Goal: Task Accomplishment & Management: Manage account settings

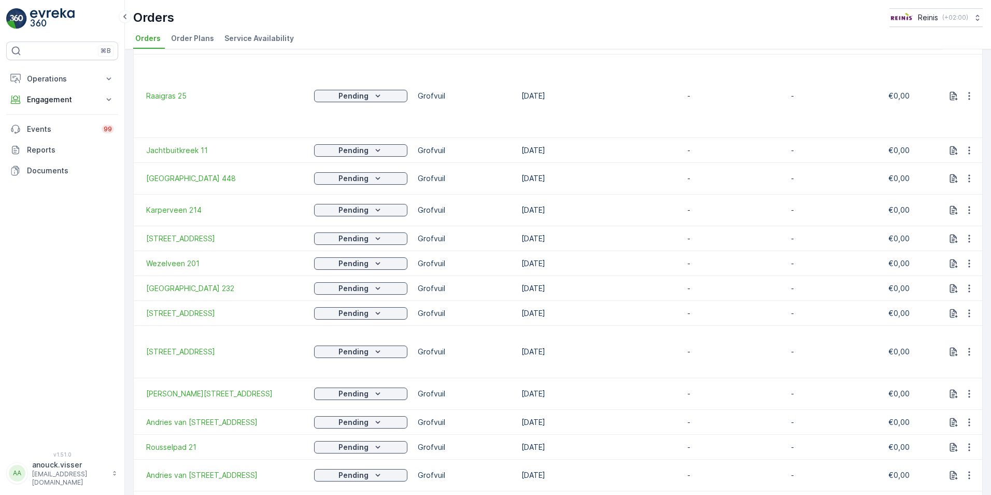
scroll to position [1543, 0]
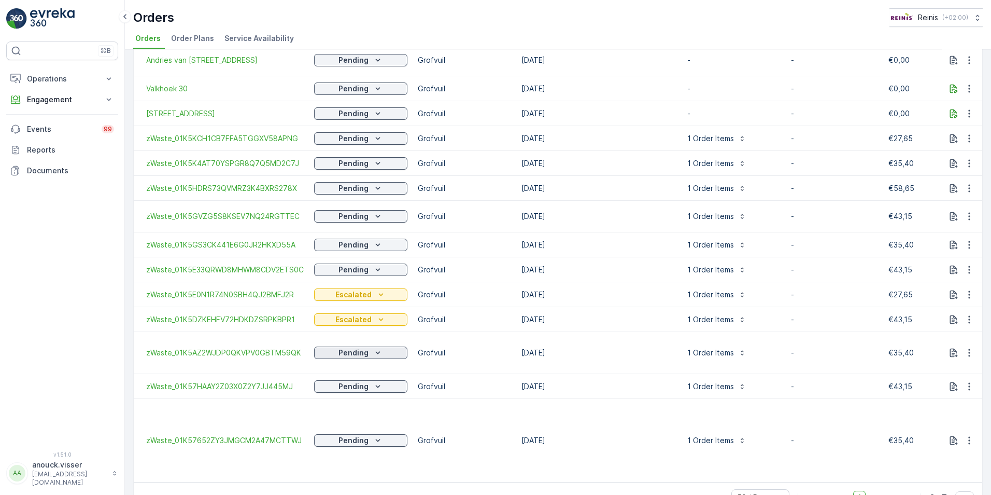
click at [388, 347] on div "Pending" at bounding box center [360, 352] width 85 height 10
click at [353, 413] on span "Escalated" at bounding box center [338, 416] width 34 height 10
click at [381, 381] on icon "Pending" at bounding box center [378, 386] width 10 height 10
click at [347, 447] on span "Escalated" at bounding box center [338, 449] width 34 height 10
click at [376, 439] on icon "Pending" at bounding box center [378, 440] width 5 height 3
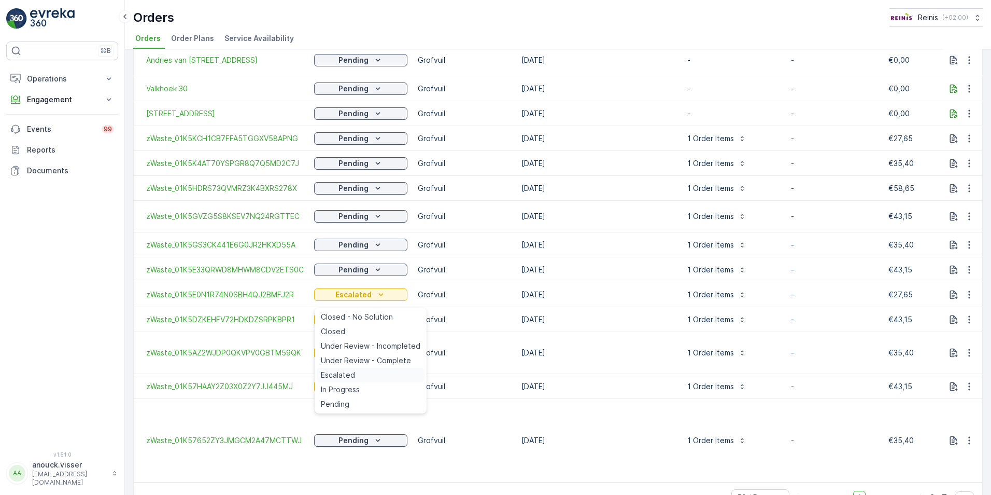
click at [367, 374] on div "Escalated" at bounding box center [371, 375] width 108 height 15
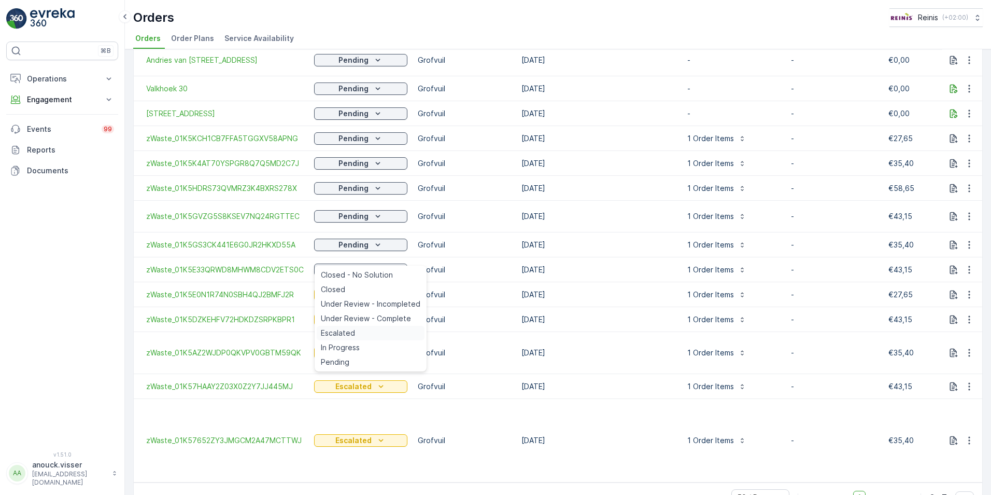
click at [351, 338] on div "Escalated" at bounding box center [371, 333] width 108 height 15
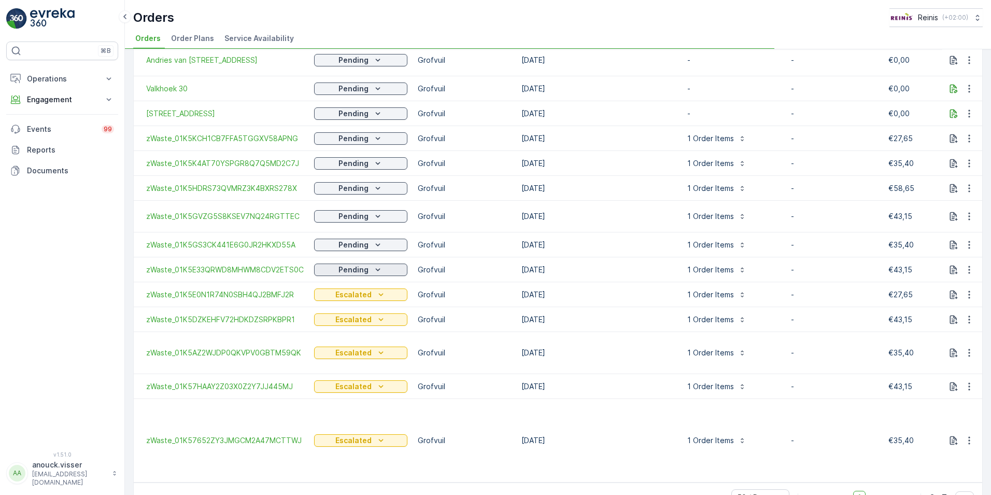
click at [378, 264] on icon "Pending" at bounding box center [378, 269] width 10 height 10
click at [382, 240] on icon "Pending" at bounding box center [378, 245] width 10 height 10
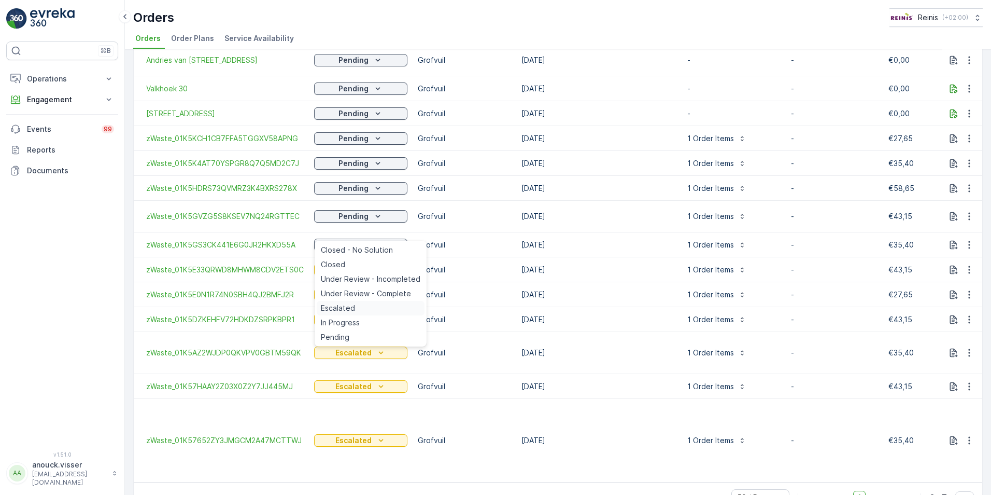
click at [344, 304] on span "Escalated" at bounding box center [338, 308] width 34 height 10
click at [352, 275] on span "Escalated" at bounding box center [338, 279] width 34 height 10
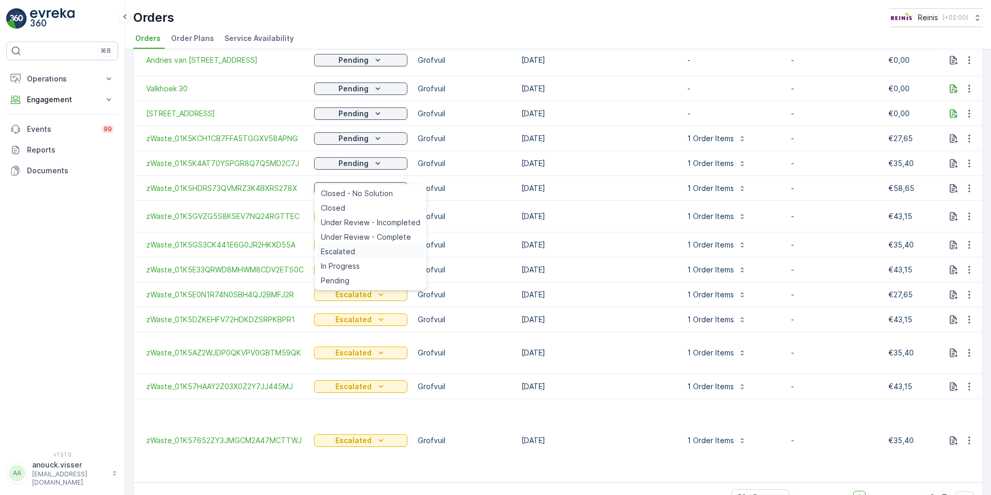
click at [347, 249] on span "Escalated" at bounding box center [338, 251] width 34 height 10
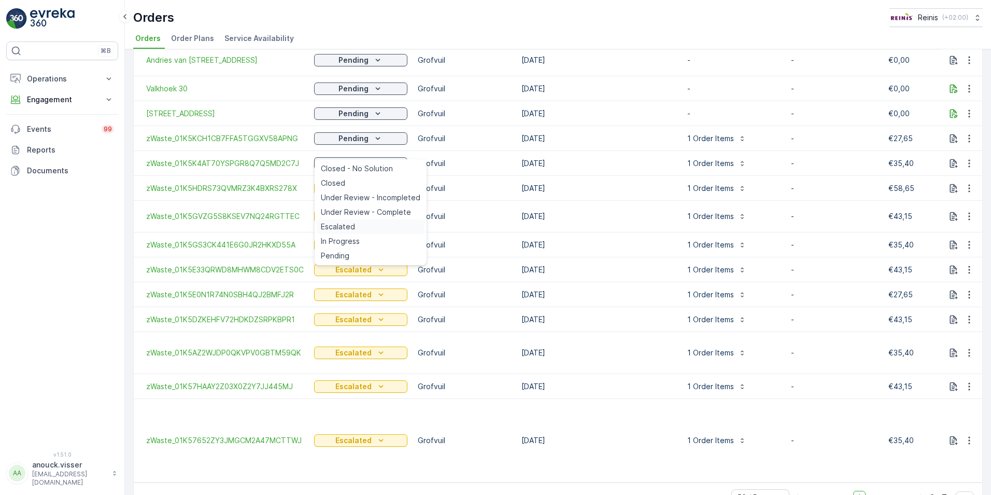
click at [340, 225] on span "Escalated" at bounding box center [338, 226] width 34 height 10
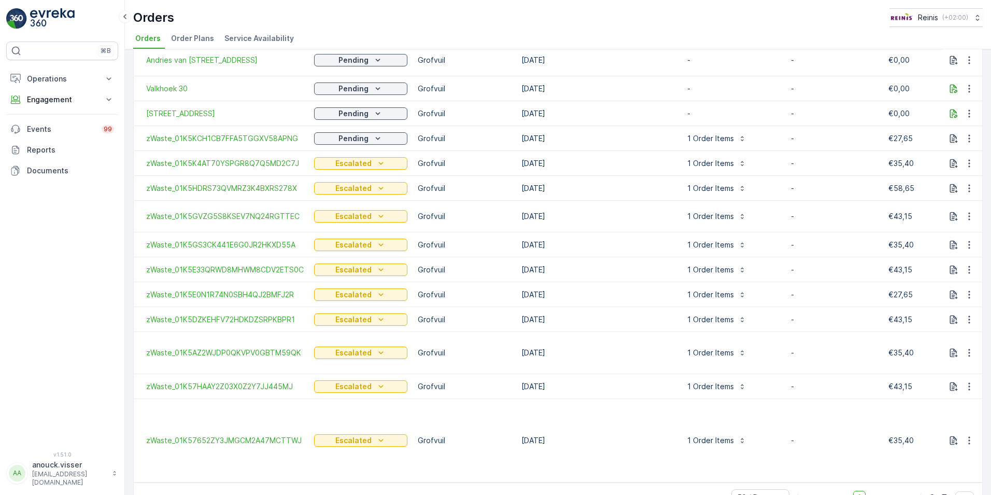
click at [375, 133] on icon "Pending" at bounding box center [378, 138] width 10 height 10
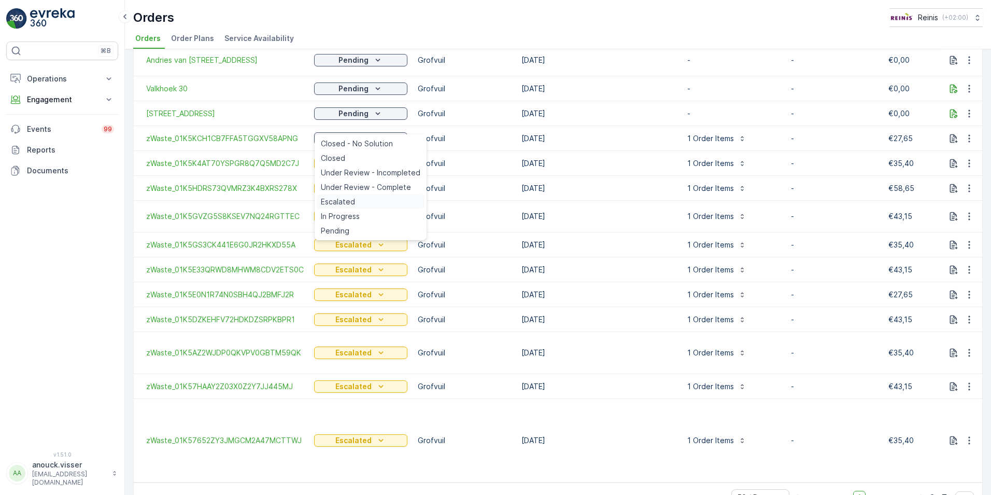
click at [365, 198] on div "Escalated" at bounding box center [371, 201] width 108 height 15
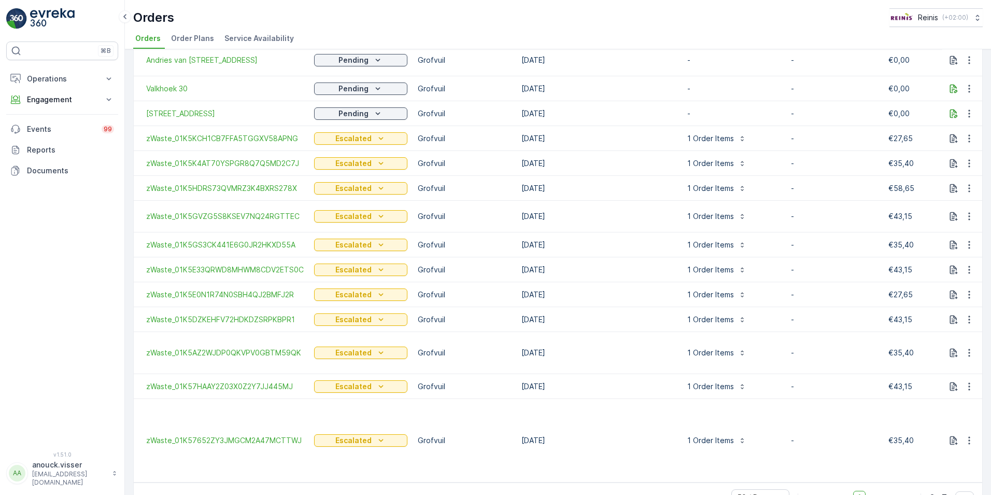
click at [376, 135] on div "Escalated" at bounding box center [360, 138] width 93 height 15
click at [375, 108] on button "Pending" at bounding box center [360, 113] width 93 height 12
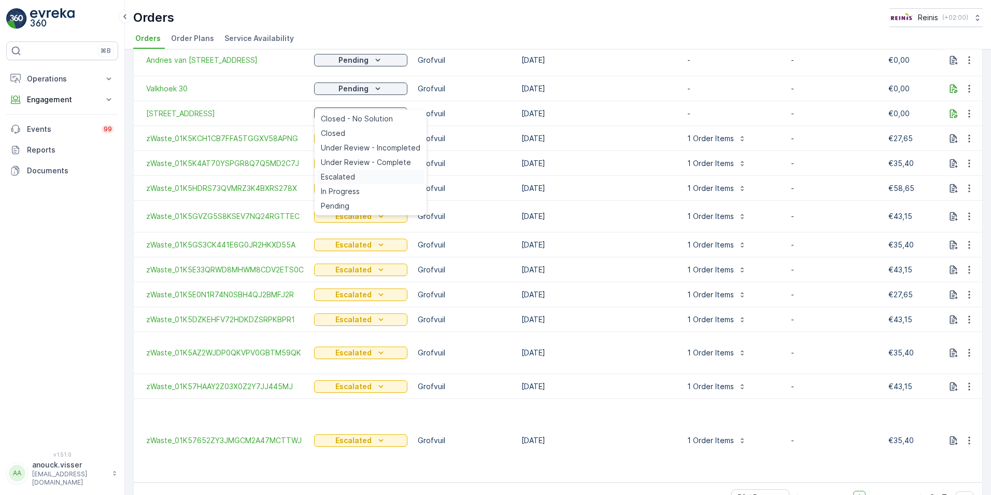
click at [364, 177] on div "Escalated" at bounding box center [371, 177] width 108 height 15
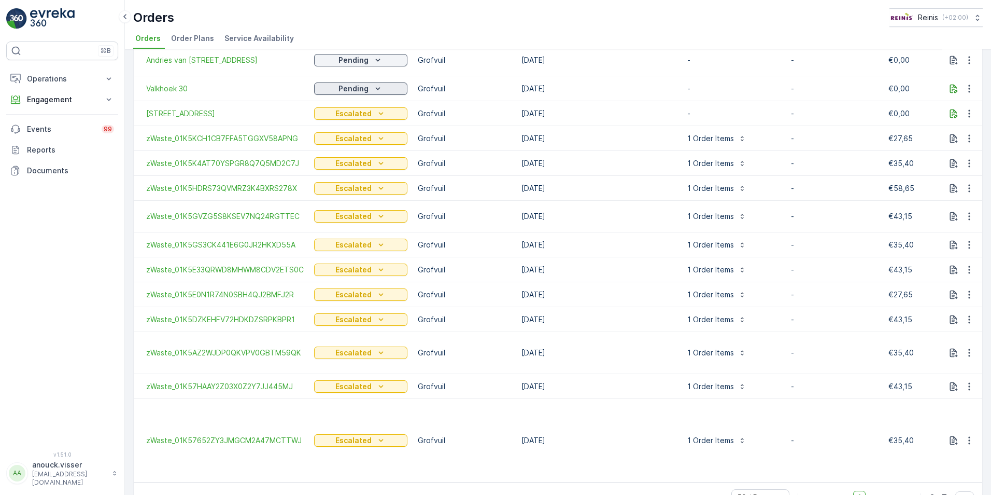
click at [379, 83] on icon "Pending" at bounding box center [378, 88] width 10 height 10
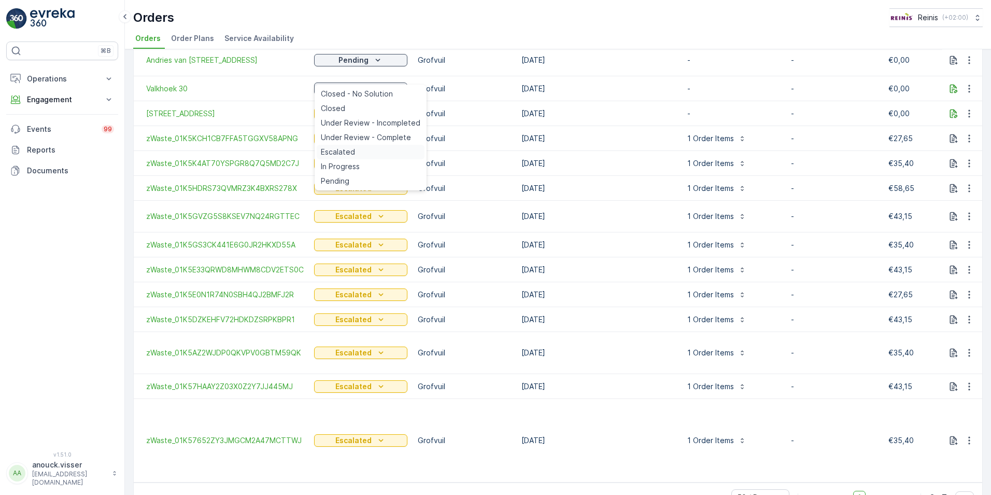
click at [362, 152] on div "Escalated" at bounding box center [371, 152] width 108 height 15
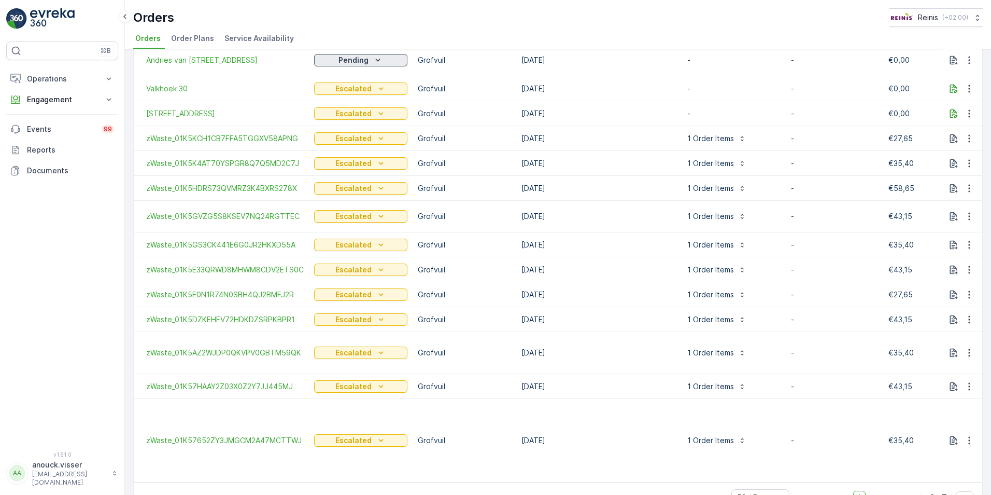
click at [381, 55] on icon "Pending" at bounding box center [378, 60] width 10 height 10
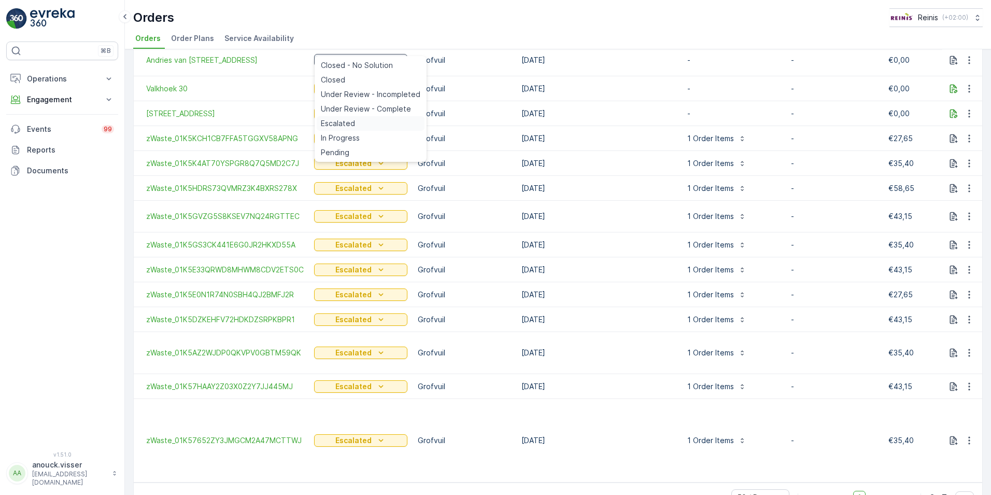
click at [381, 120] on div "Escalated" at bounding box center [371, 123] width 108 height 15
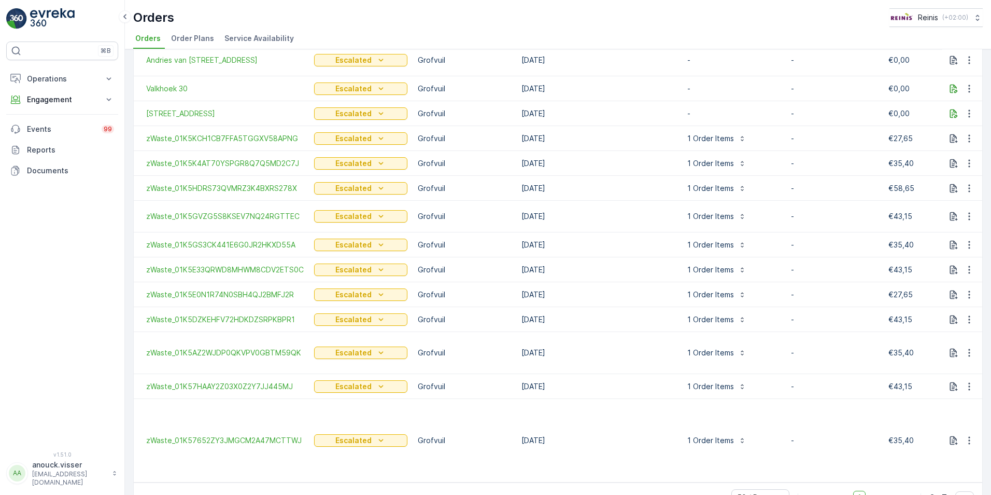
scroll to position [1336, 0]
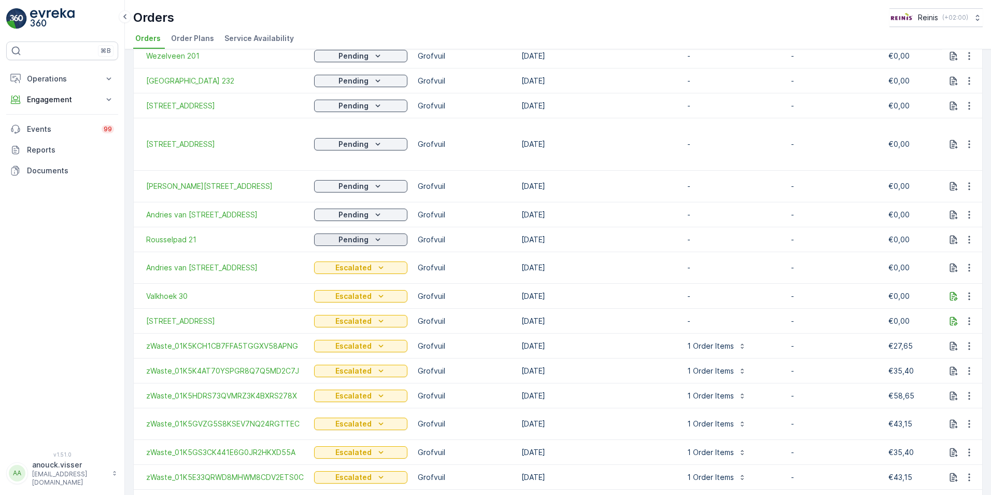
click at [375, 234] on icon "Pending" at bounding box center [378, 239] width 10 height 10
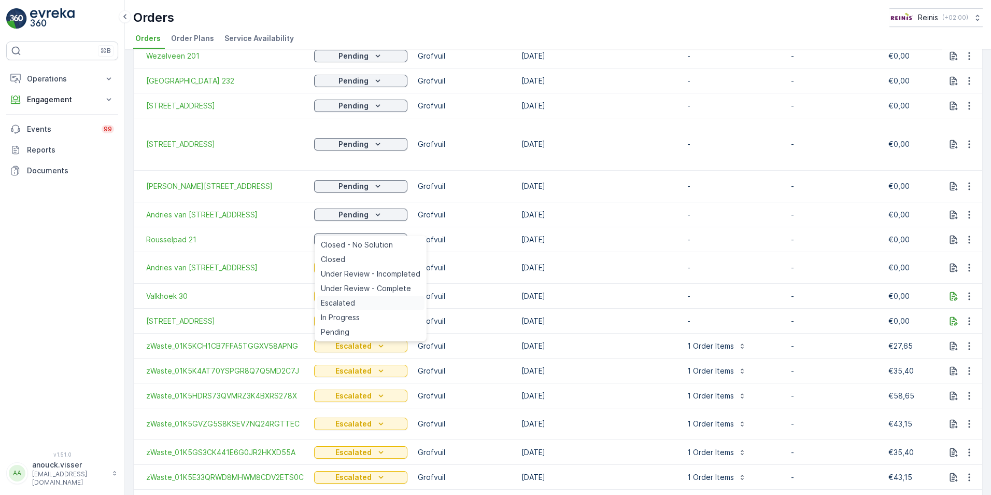
click at [358, 302] on div "Escalated" at bounding box center [371, 303] width 108 height 15
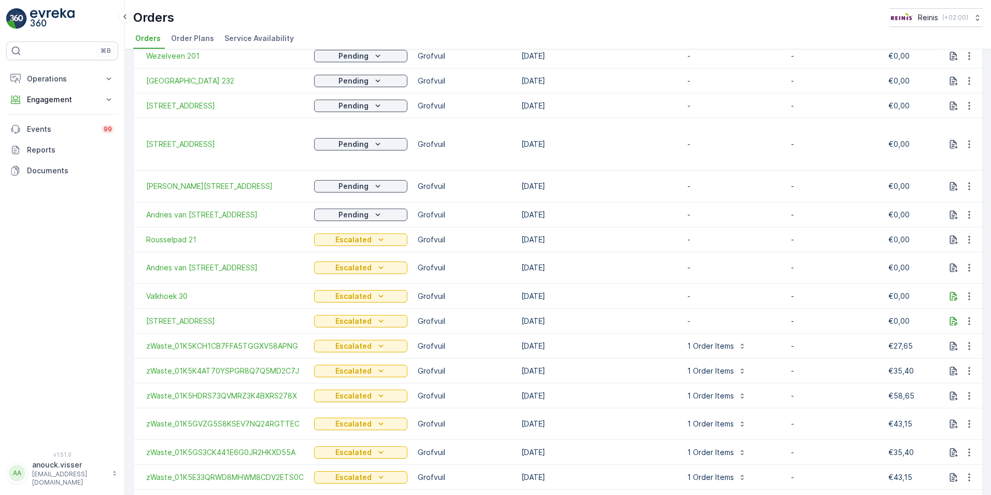
click at [375, 209] on icon "Pending" at bounding box center [378, 214] width 10 height 10
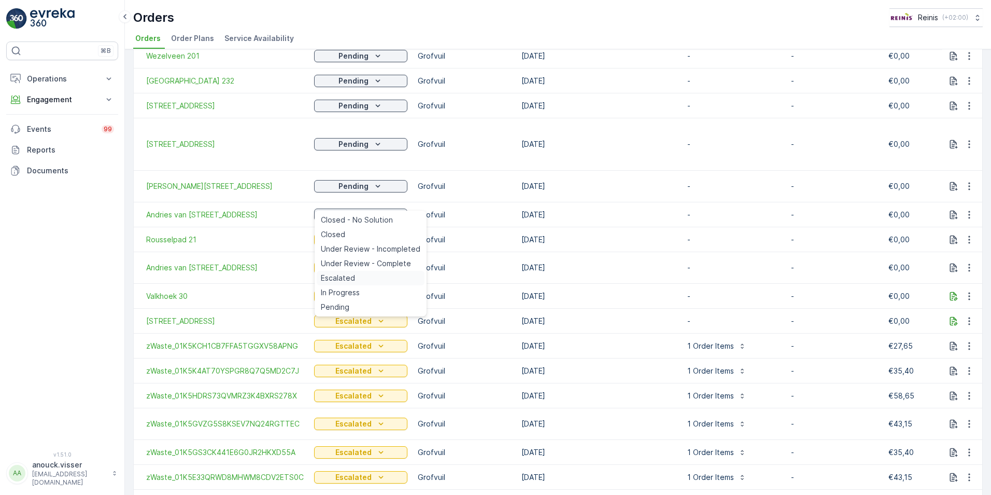
click at [367, 274] on div "Escalated" at bounding box center [371, 278] width 108 height 15
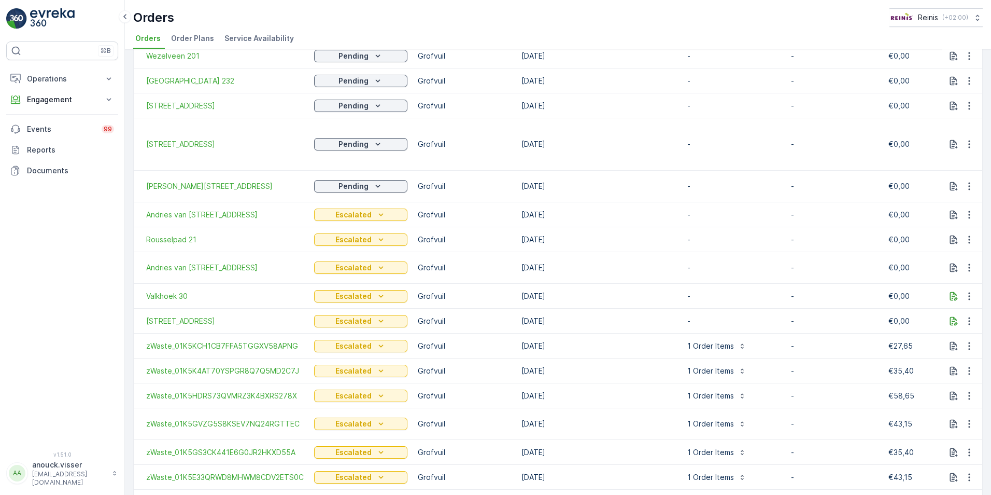
click at [367, 101] on p "Pending" at bounding box center [354, 106] width 30 height 10
click at [342, 170] on span "Escalated" at bounding box center [338, 169] width 34 height 10
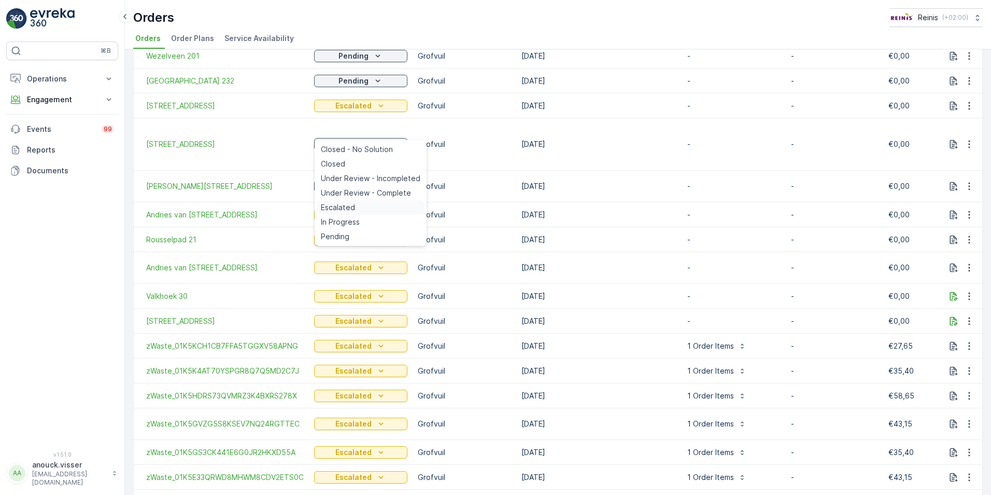
click at [365, 206] on div "Escalated" at bounding box center [371, 207] width 108 height 15
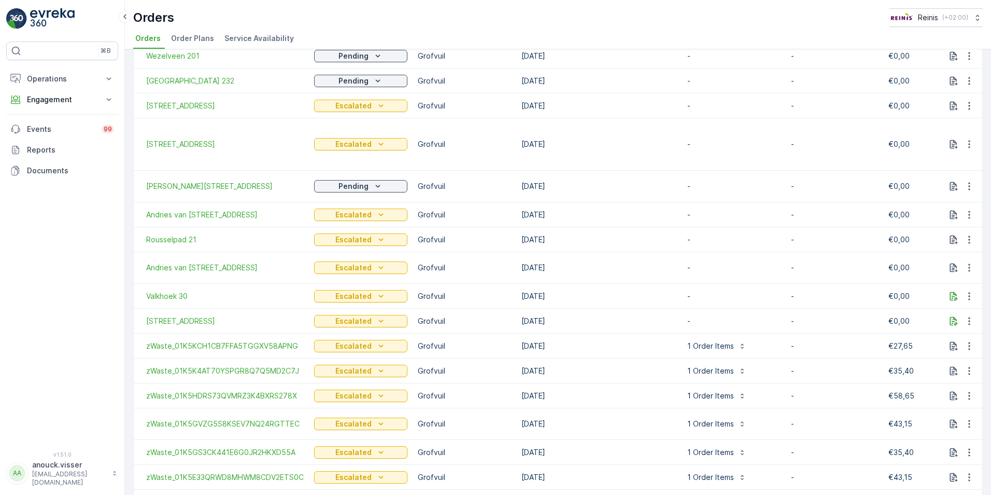
click at [380, 181] on icon "Pending" at bounding box center [378, 186] width 10 height 10
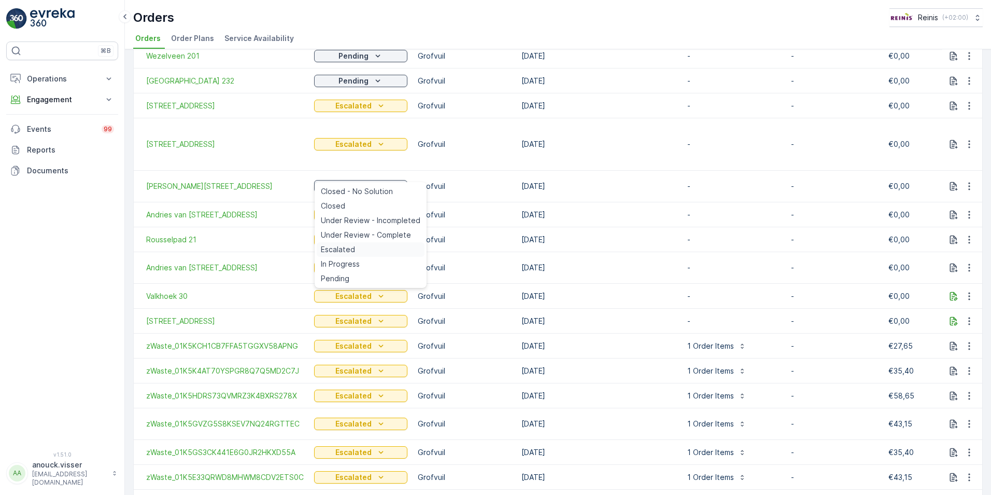
click at [354, 247] on span "Escalated" at bounding box center [338, 249] width 34 height 10
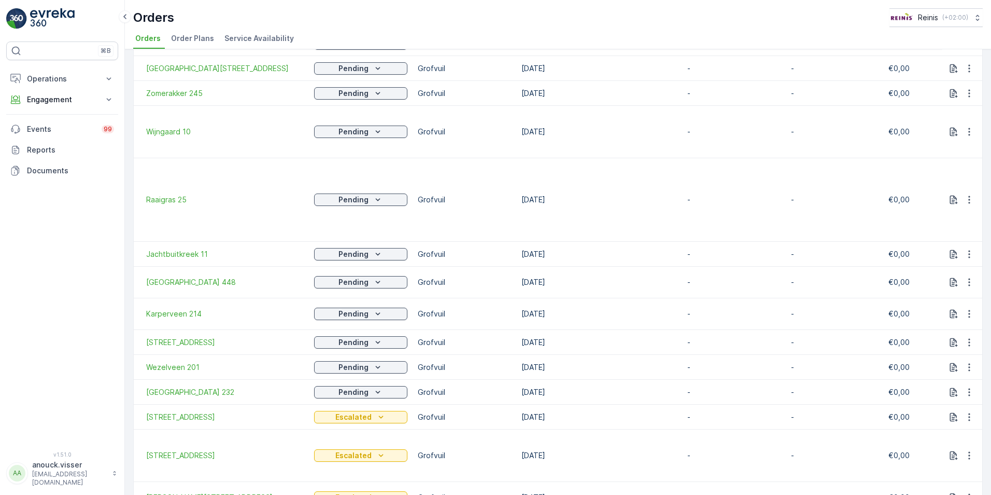
scroll to position [973, 0]
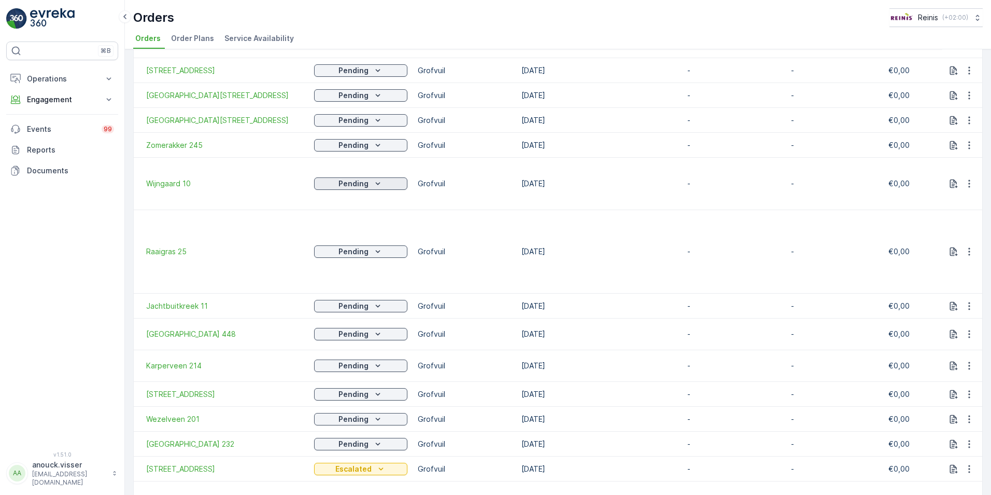
click at [371, 178] on div "Pending" at bounding box center [360, 183] width 85 height 10
click at [348, 245] on span "Escalated" at bounding box center [338, 247] width 34 height 10
click at [357, 313] on div "Escalated" at bounding box center [371, 315] width 108 height 15
click at [377, 301] on icon "Pending" at bounding box center [378, 306] width 10 height 10
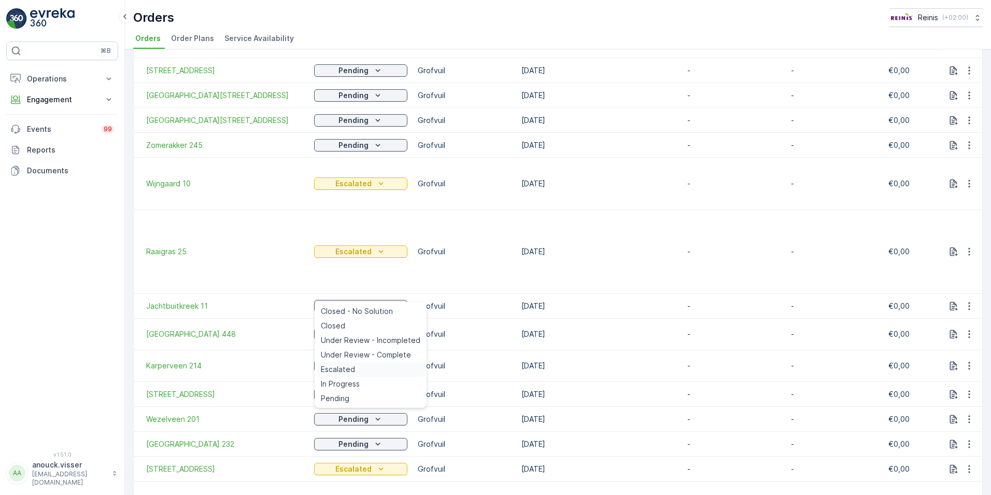
click at [359, 372] on div "Escalated" at bounding box center [371, 369] width 108 height 15
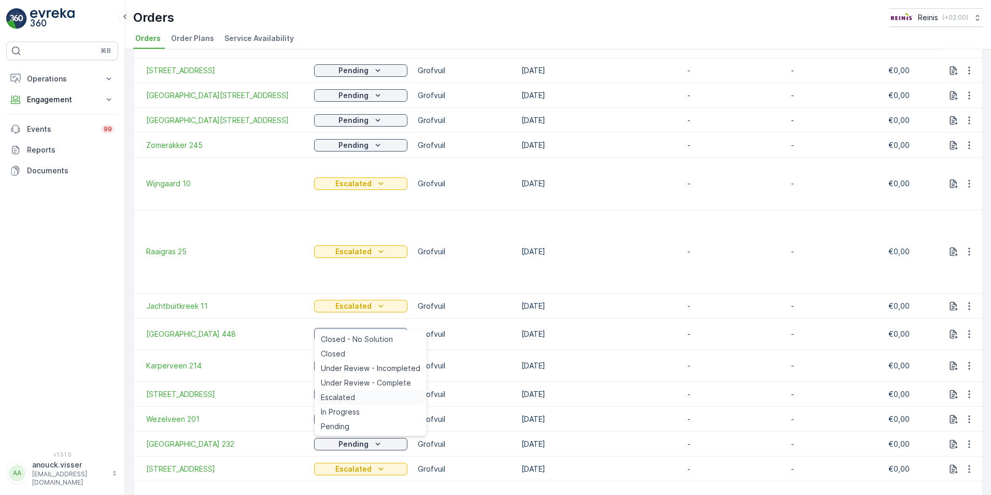
click at [355, 398] on div "Escalated" at bounding box center [371, 397] width 108 height 15
click at [373, 360] on icon "Pending" at bounding box center [378, 365] width 10 height 10
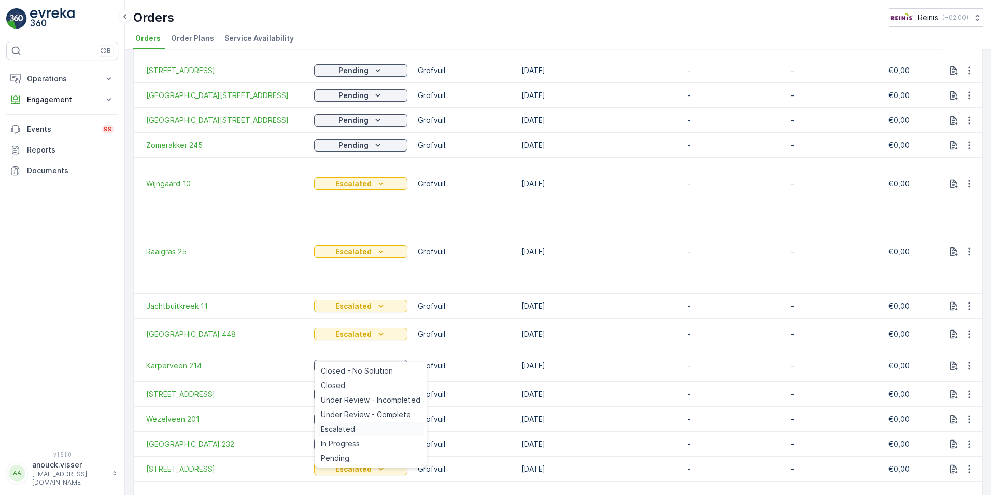
click at [344, 426] on span "Escalated" at bounding box center [338, 429] width 34 height 10
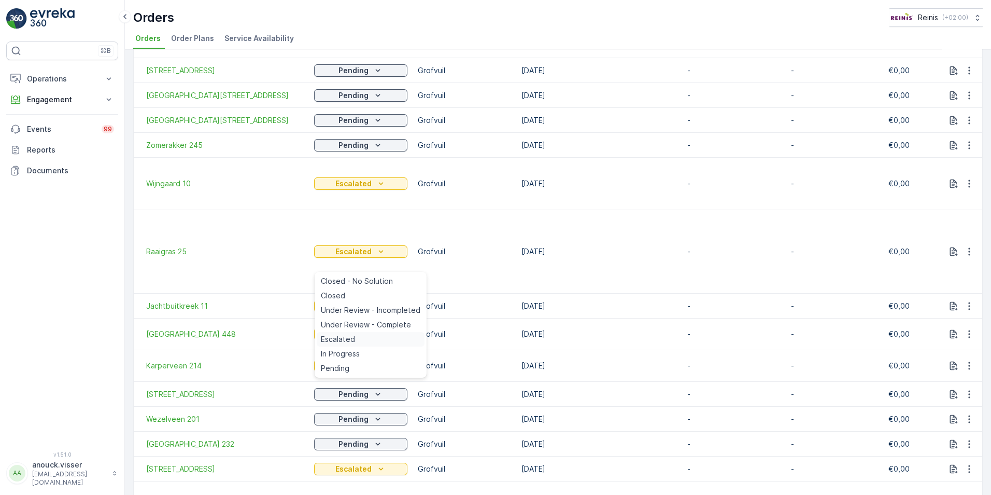
click at [357, 341] on div "Escalated" at bounding box center [371, 339] width 108 height 15
click at [343, 361] on span "Escalated" at bounding box center [338, 364] width 34 height 10
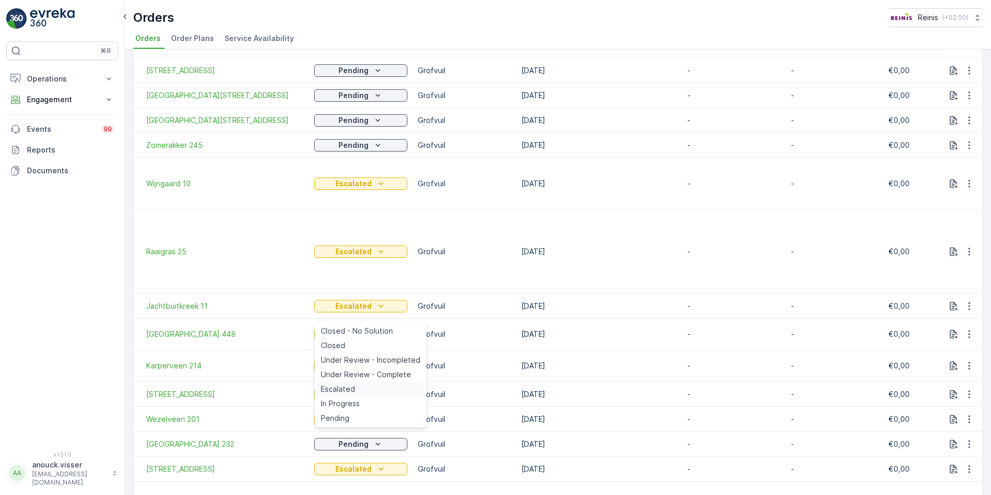
click at [355, 388] on div "Escalated" at bounding box center [371, 389] width 108 height 15
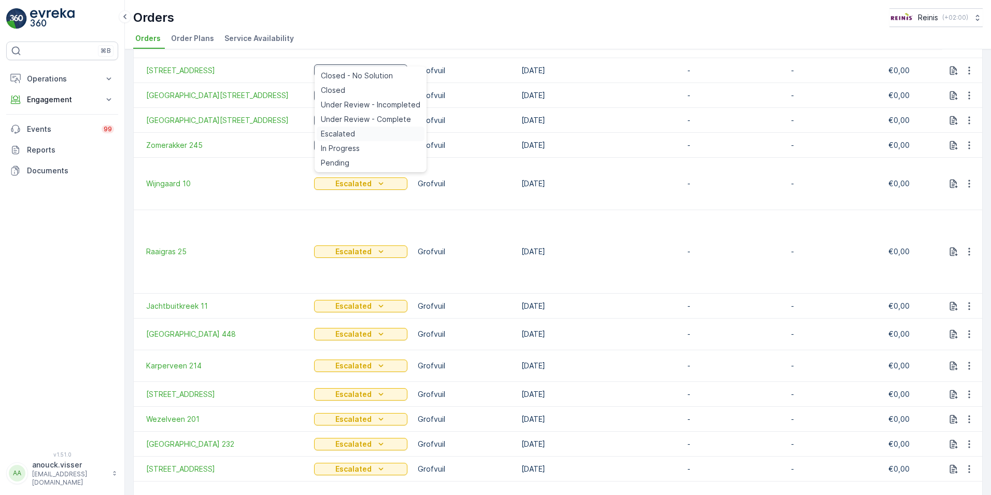
click at [353, 135] on span "Escalated" at bounding box center [338, 134] width 34 height 10
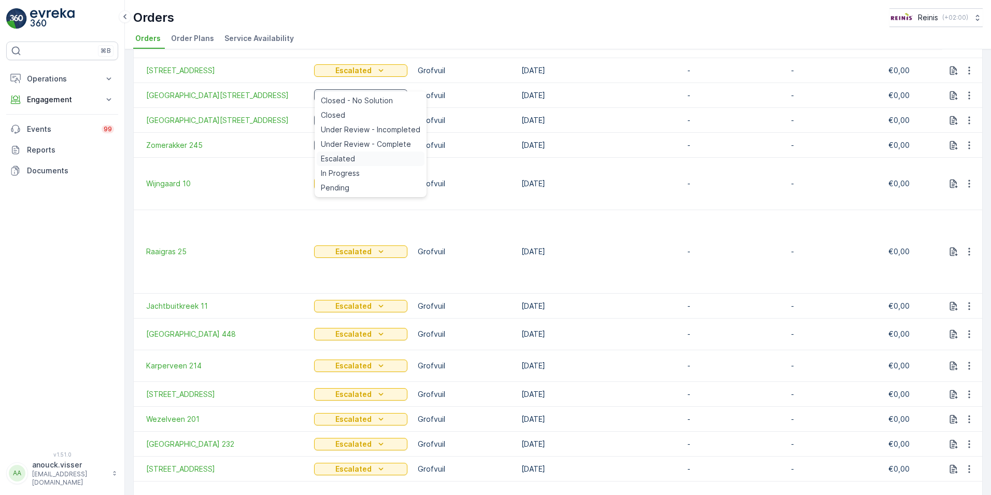
click at [357, 162] on div "Escalated" at bounding box center [371, 158] width 108 height 15
click at [354, 185] on span "Escalated" at bounding box center [338, 183] width 34 height 10
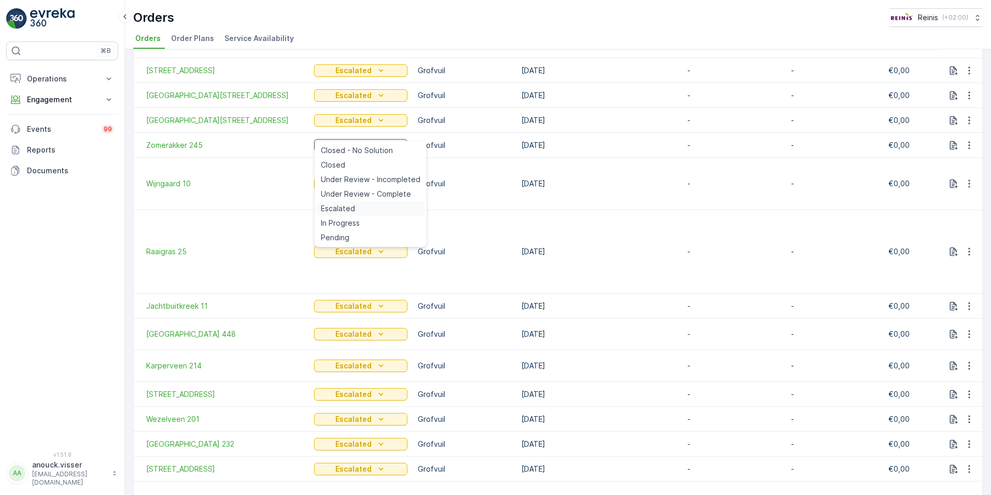
click at [359, 206] on div "Escalated" at bounding box center [371, 208] width 108 height 15
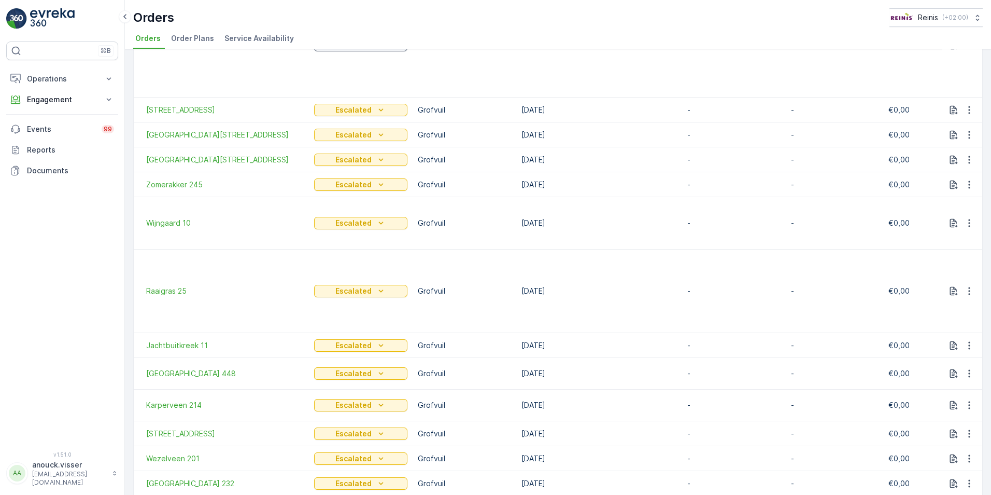
scroll to position [830, 0]
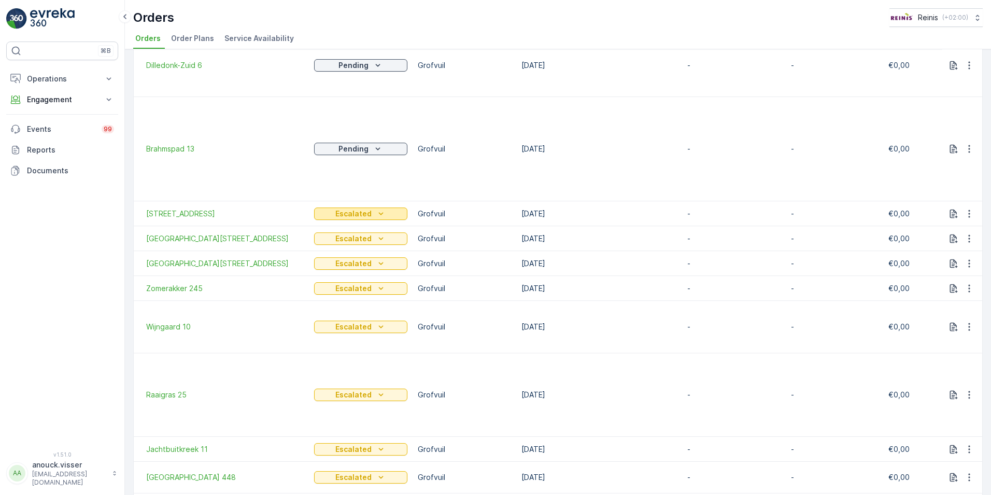
click at [383, 208] on icon "Escalated" at bounding box center [381, 213] width 10 height 10
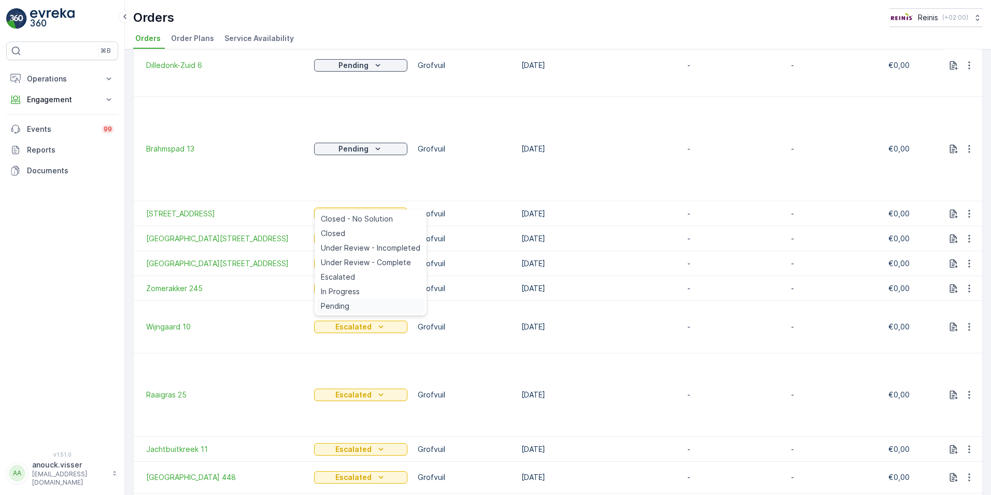
click at [347, 305] on span "Pending" at bounding box center [335, 306] width 29 height 10
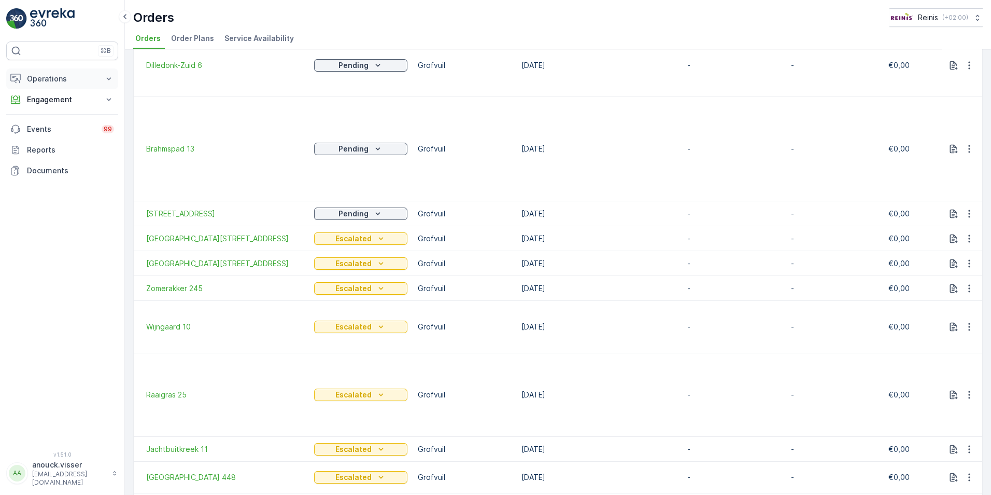
click at [50, 79] on p "Operations" at bounding box center [62, 79] width 71 height 10
click at [67, 122] on p "Routes & Tasks" at bounding box center [52, 125] width 53 height 10
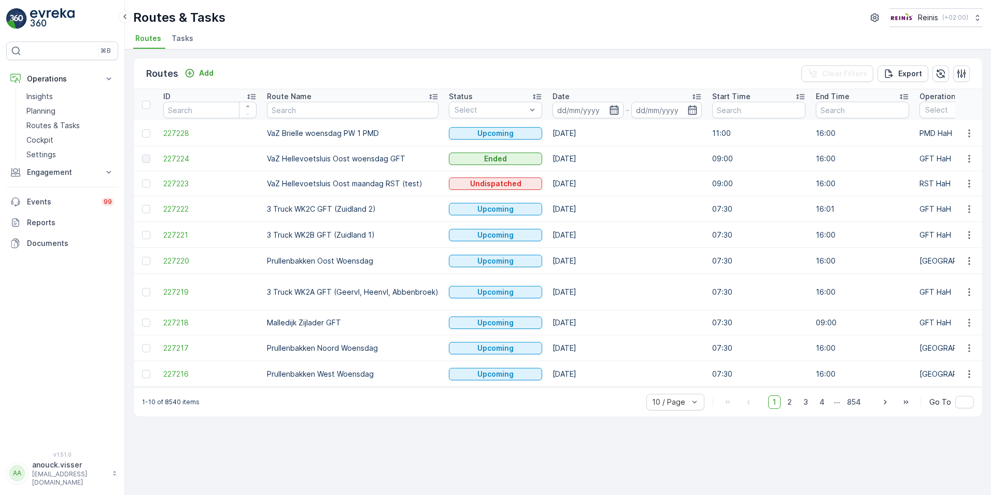
click at [609, 105] on icon "button" at bounding box center [614, 110] width 10 height 10
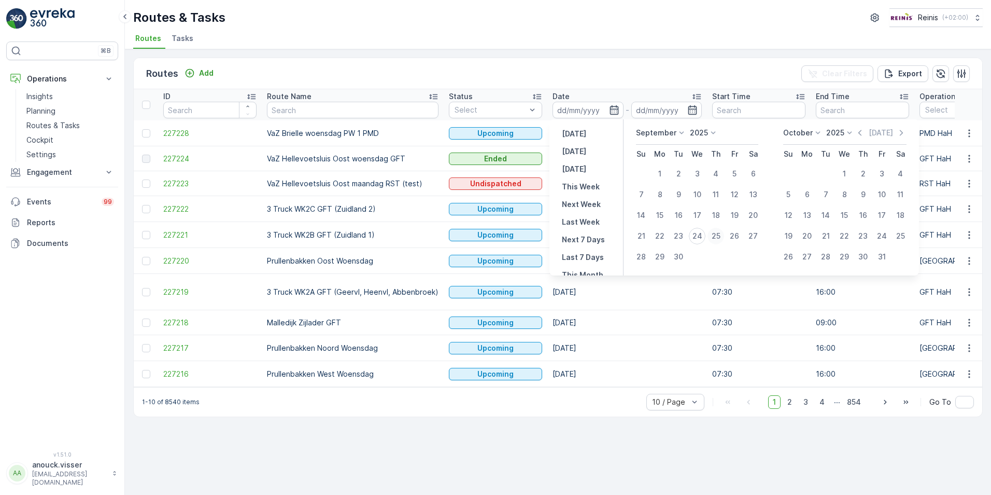
click at [719, 235] on div "25" at bounding box center [716, 236] width 17 height 17
type input "[DATE]"
click at [719, 235] on div "25" at bounding box center [716, 236] width 17 height 17
type input "[DATE]"
click at [719, 235] on div "25" at bounding box center [716, 236] width 17 height 17
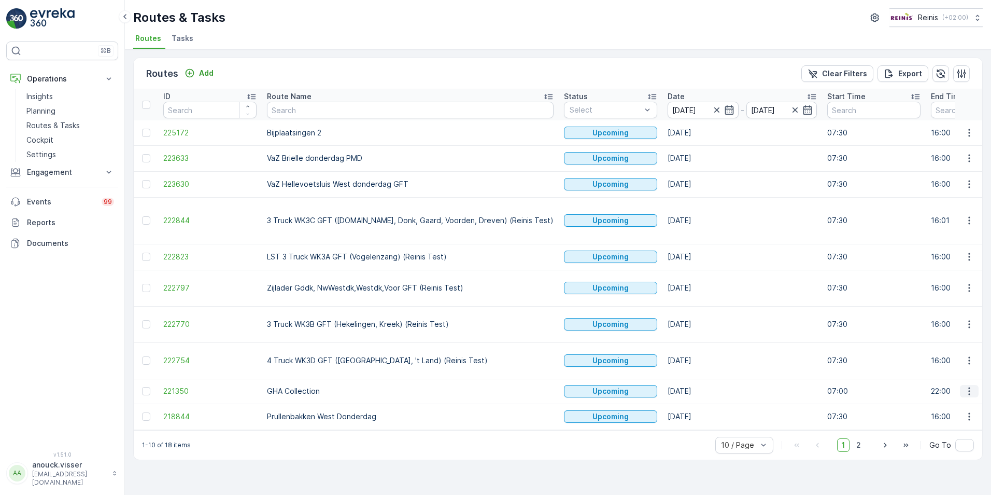
click at [966, 385] on button "button" at bounding box center [969, 391] width 19 height 12
drag, startPoint x: 323, startPoint y: 360, endPoint x: 266, endPoint y: 356, distance: 57.2
click at [266, 379] on td "GHA Collection" at bounding box center [410, 391] width 297 height 25
drag, startPoint x: 266, startPoint y: 356, endPoint x: 295, endPoint y: 360, distance: 29.8
copy p "GHA Collection"
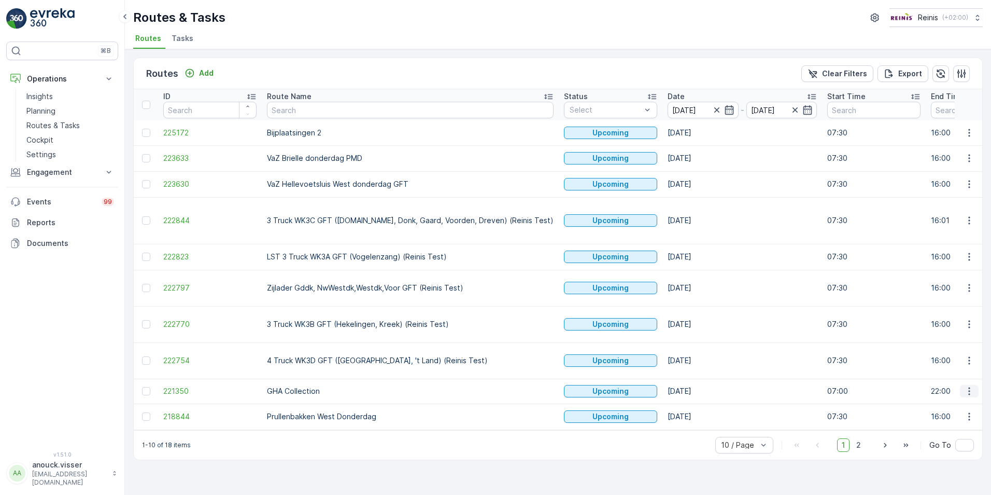
click at [966, 386] on icon "button" at bounding box center [970, 391] width 10 height 10
click at [949, 376] on span "See More Details" at bounding box center [945, 375] width 60 height 10
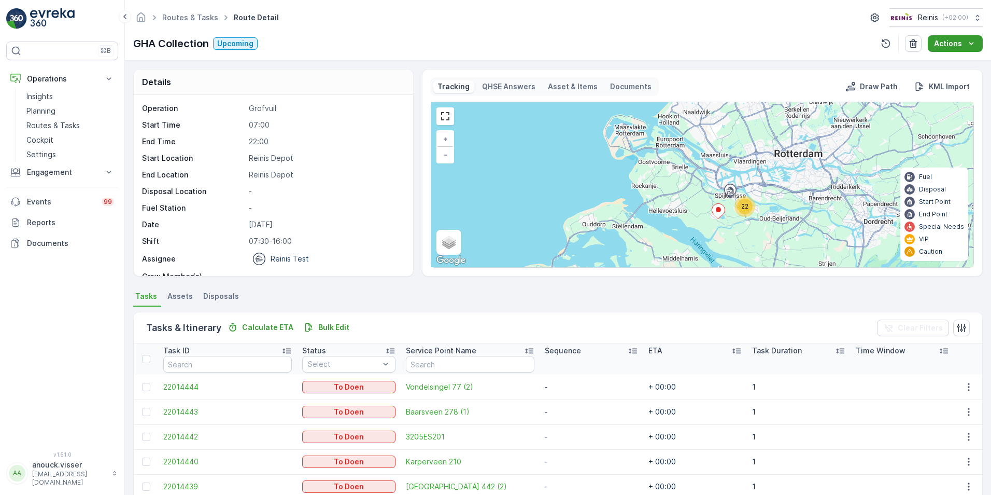
click at [974, 42] on button "Actions" at bounding box center [955, 43] width 55 height 17
click at [819, 45] on div "GHA Collection Upcoming Actions" at bounding box center [558, 43] width 850 height 17
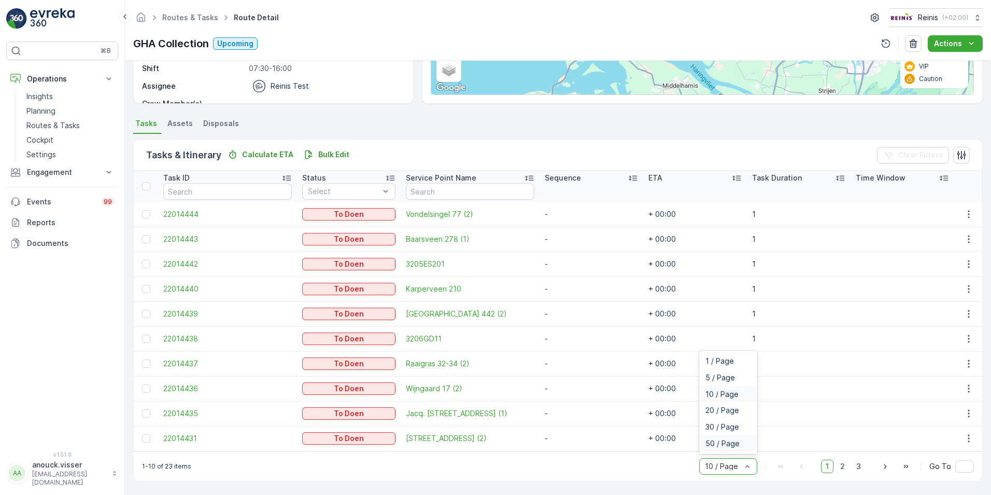
click at [746, 444] on div "50 / Page" at bounding box center [729, 443] width 46 height 8
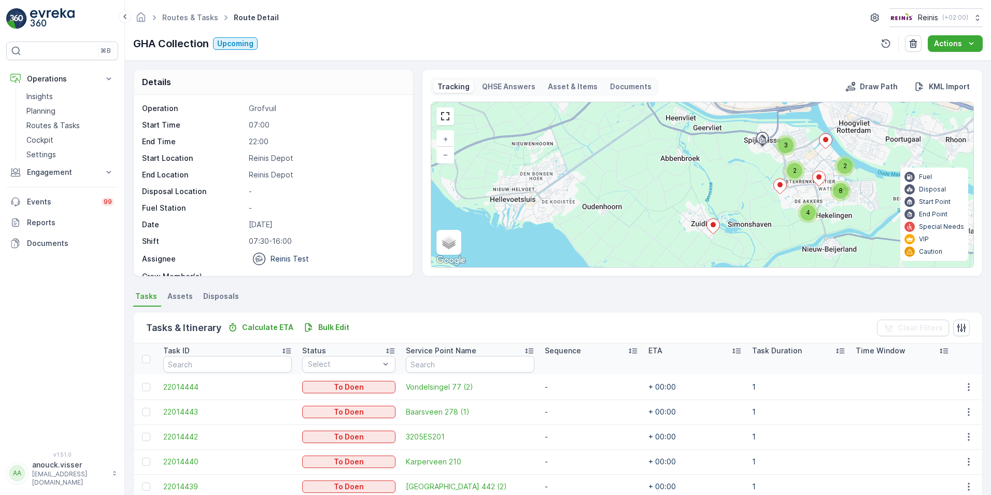
click at [178, 295] on span "Assets" at bounding box center [179, 296] width 25 height 10
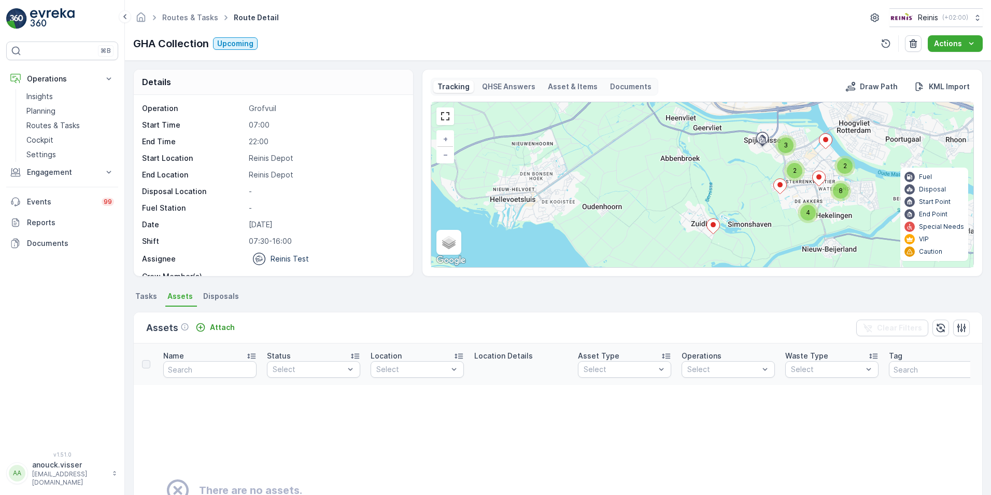
click at [211, 294] on span "Disposals" at bounding box center [221, 296] width 36 height 10
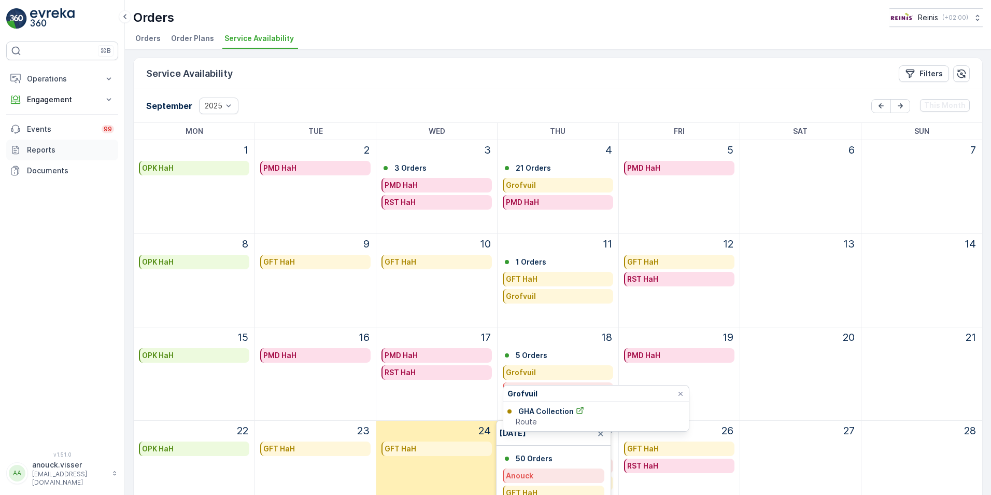
scroll to position [133, 0]
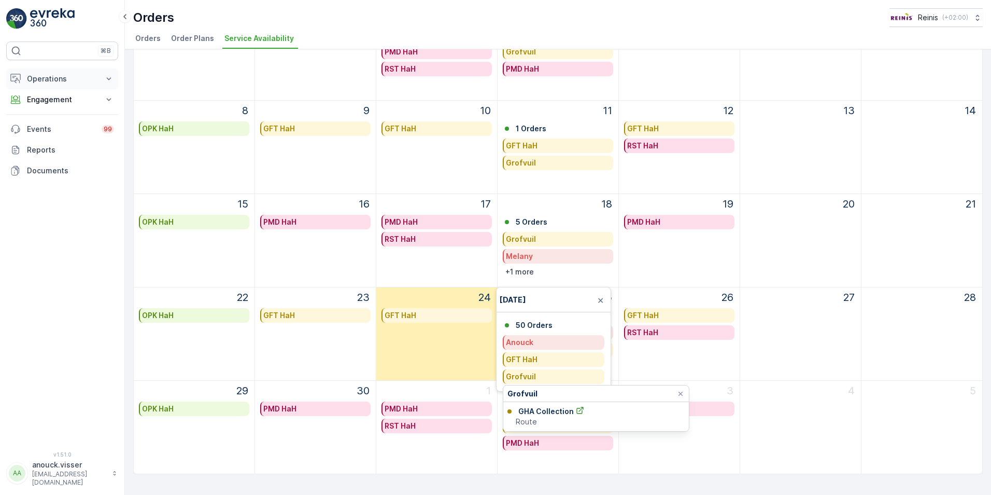
click at [45, 82] on p "Operations" at bounding box center [62, 79] width 71 height 10
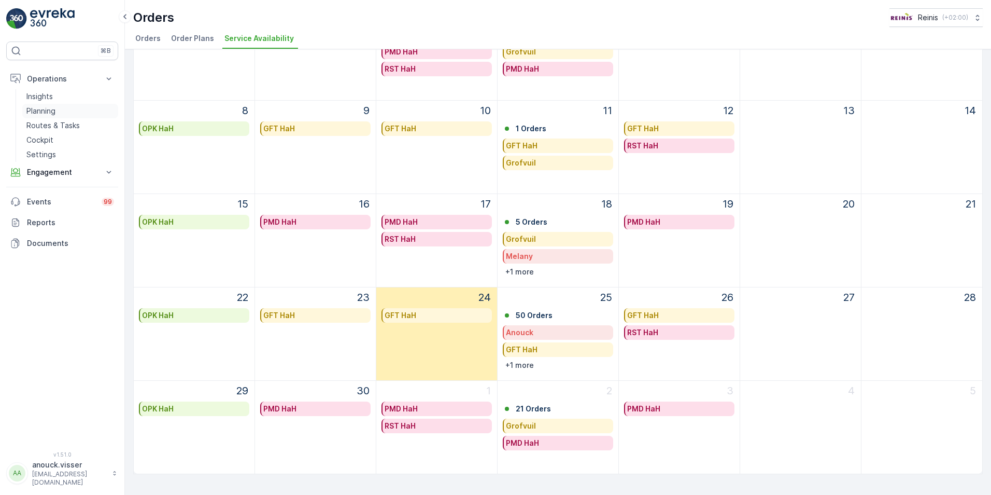
click at [42, 113] on p "Planning" at bounding box center [40, 111] width 29 height 10
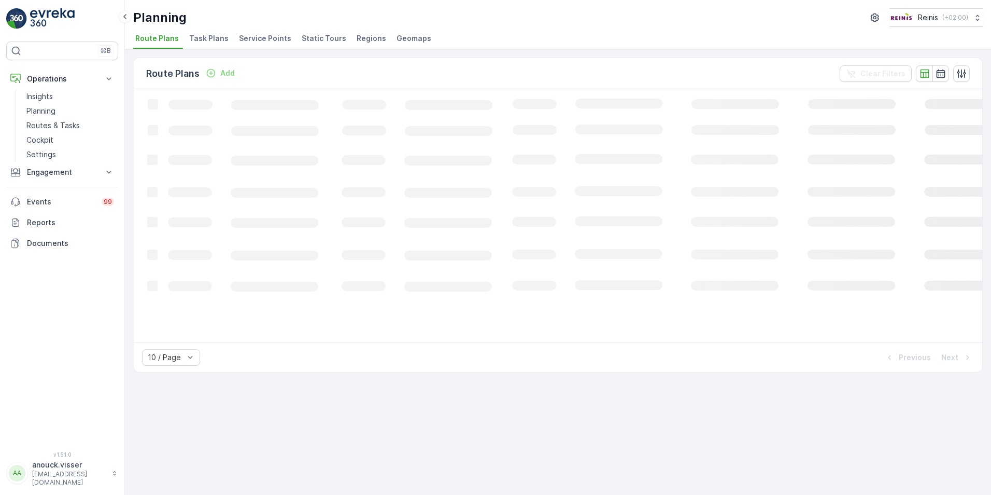
click at [326, 38] on span "Static Tours" at bounding box center [324, 38] width 45 height 10
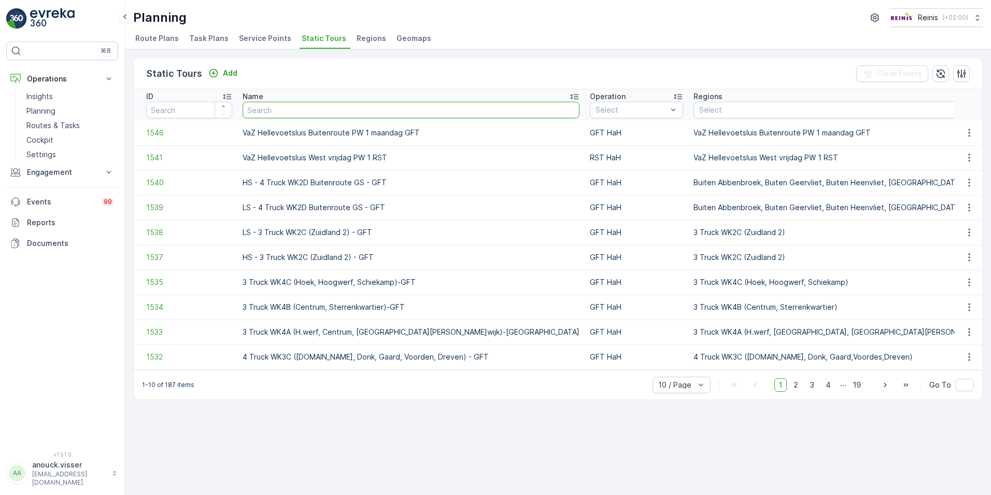
click at [338, 110] on input "text" at bounding box center [411, 110] width 337 height 17
paste input "GHA Collection"
type input "GHA Collection"
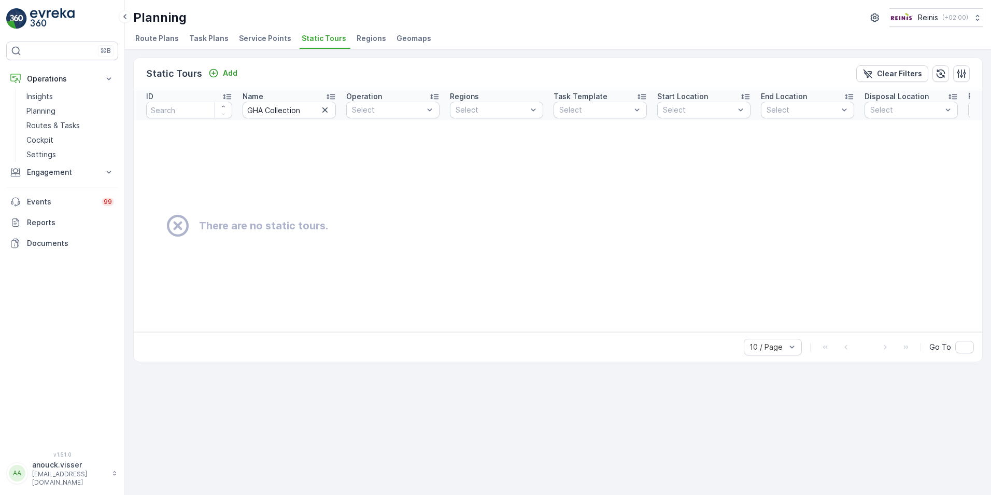
click at [368, 147] on td "There are no static tours." at bounding box center [652, 225] width 1037 height 211
click at [273, 165] on td "There are no static tours." at bounding box center [652, 225] width 1037 height 211
click at [266, 166] on td "There are no static tours." at bounding box center [652, 225] width 1037 height 211
click at [322, 109] on icon "button" at bounding box center [325, 110] width 10 height 10
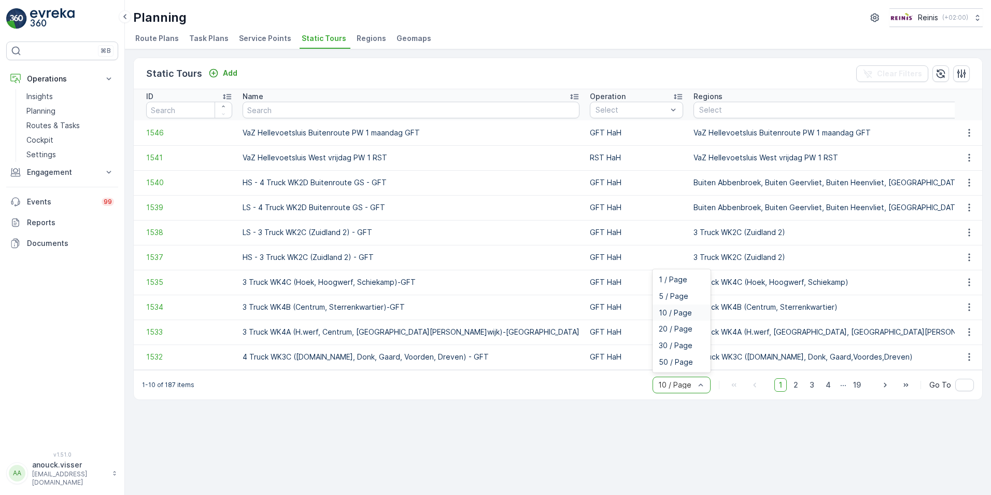
click at [698, 384] on div at bounding box center [701, 385] width 10 height 16
click at [689, 366] on span "50 / Page" at bounding box center [676, 362] width 34 height 8
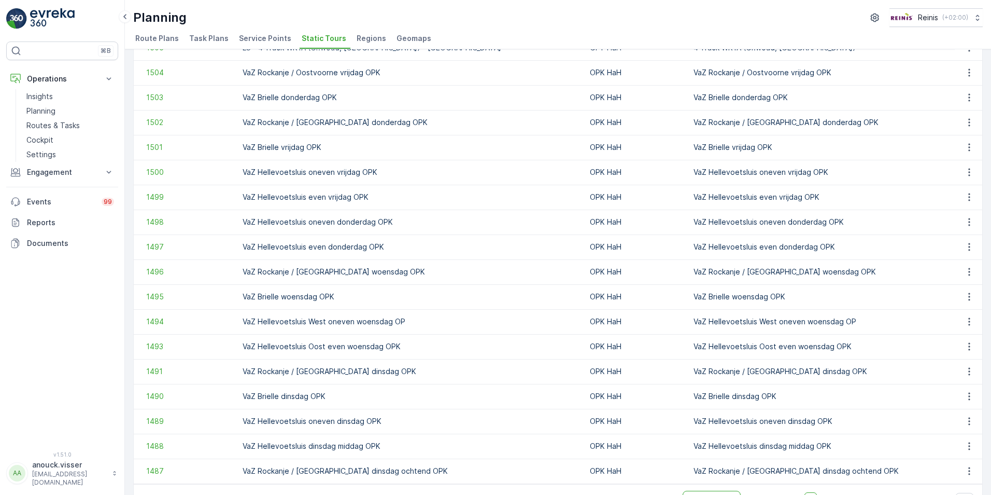
scroll to position [914, 0]
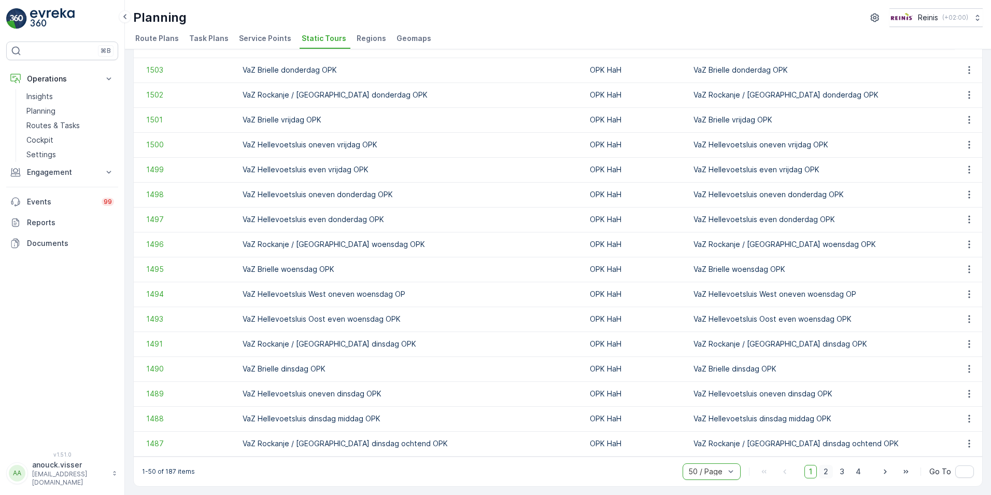
click at [825, 467] on span "2" at bounding box center [826, 471] width 14 height 13
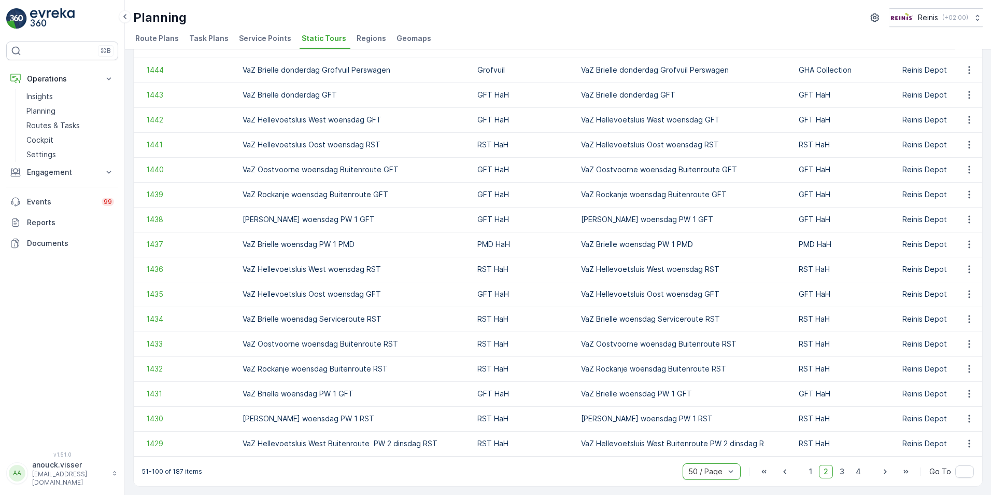
scroll to position [914, 0]
click at [845, 470] on span "3" at bounding box center [842, 471] width 14 height 13
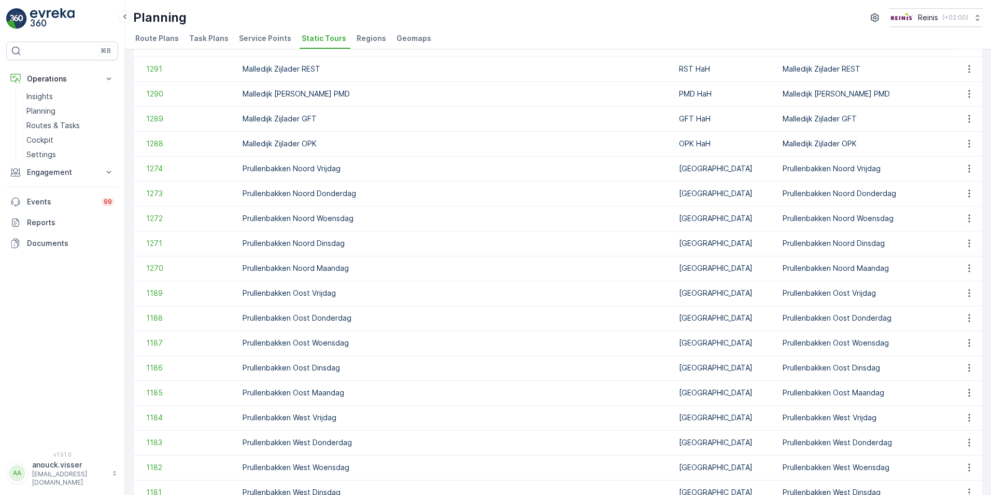
scroll to position [914, 0]
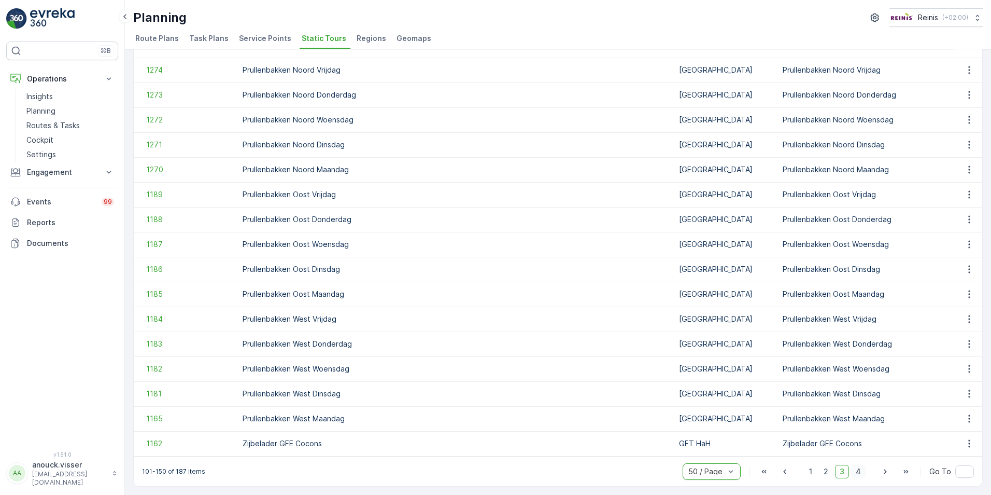
click at [862, 473] on span "4" at bounding box center [858, 471] width 15 height 13
